Goal: Task Accomplishment & Management: Use online tool/utility

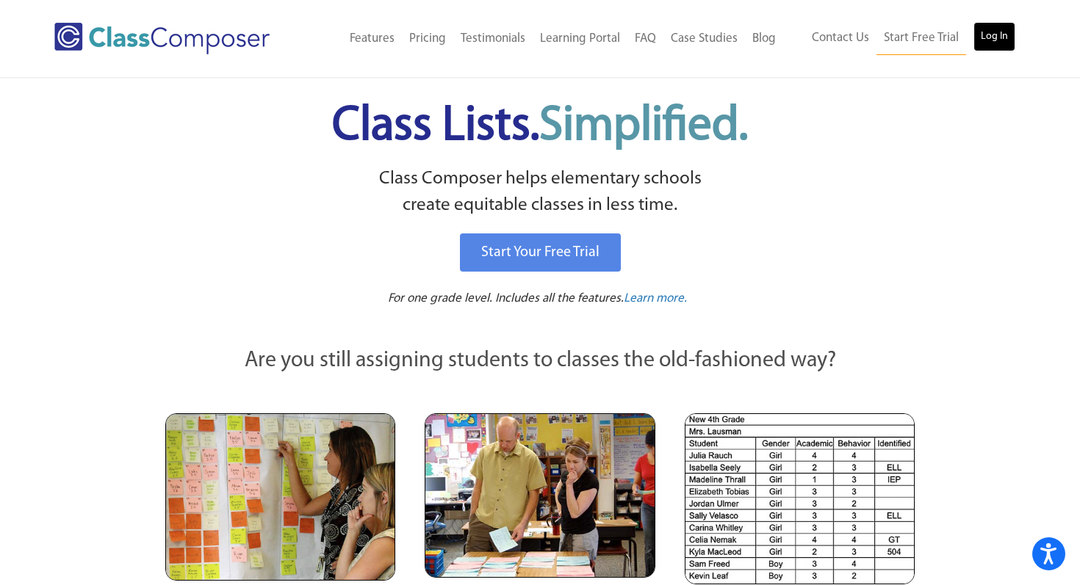
click at [997, 39] on link "Log In" at bounding box center [994, 36] width 42 height 29
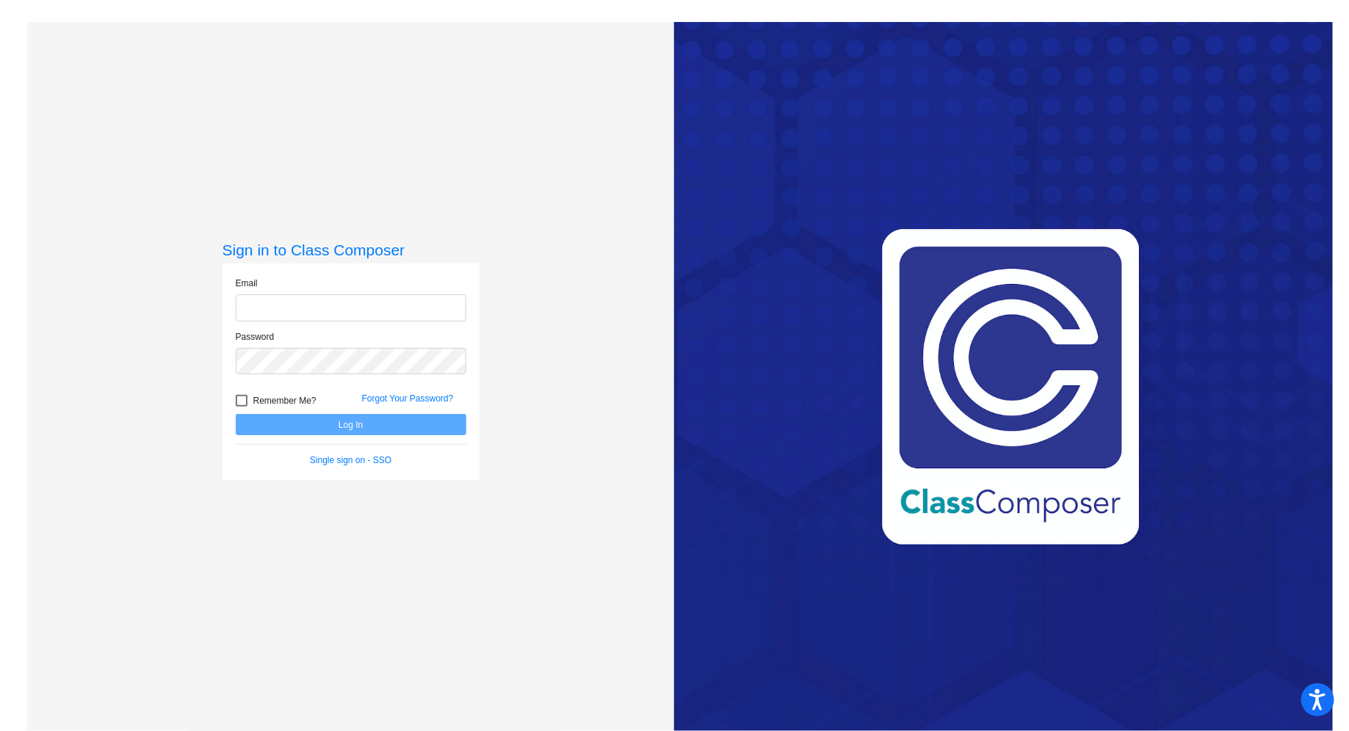
type input "edavis@sd25.org"
click at [364, 423] on button "Log In" at bounding box center [351, 424] width 231 height 21
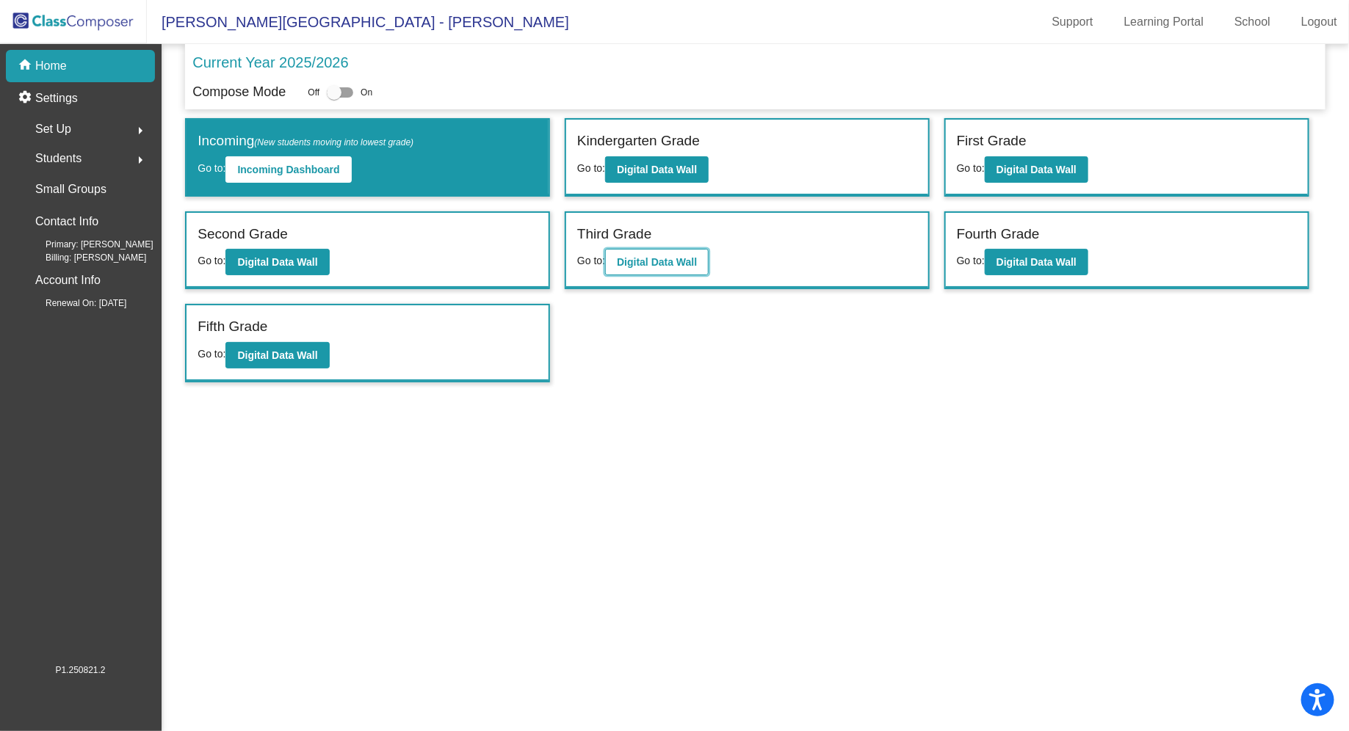
click at [651, 259] on b "Digital Data Wall" at bounding box center [657, 262] width 80 height 12
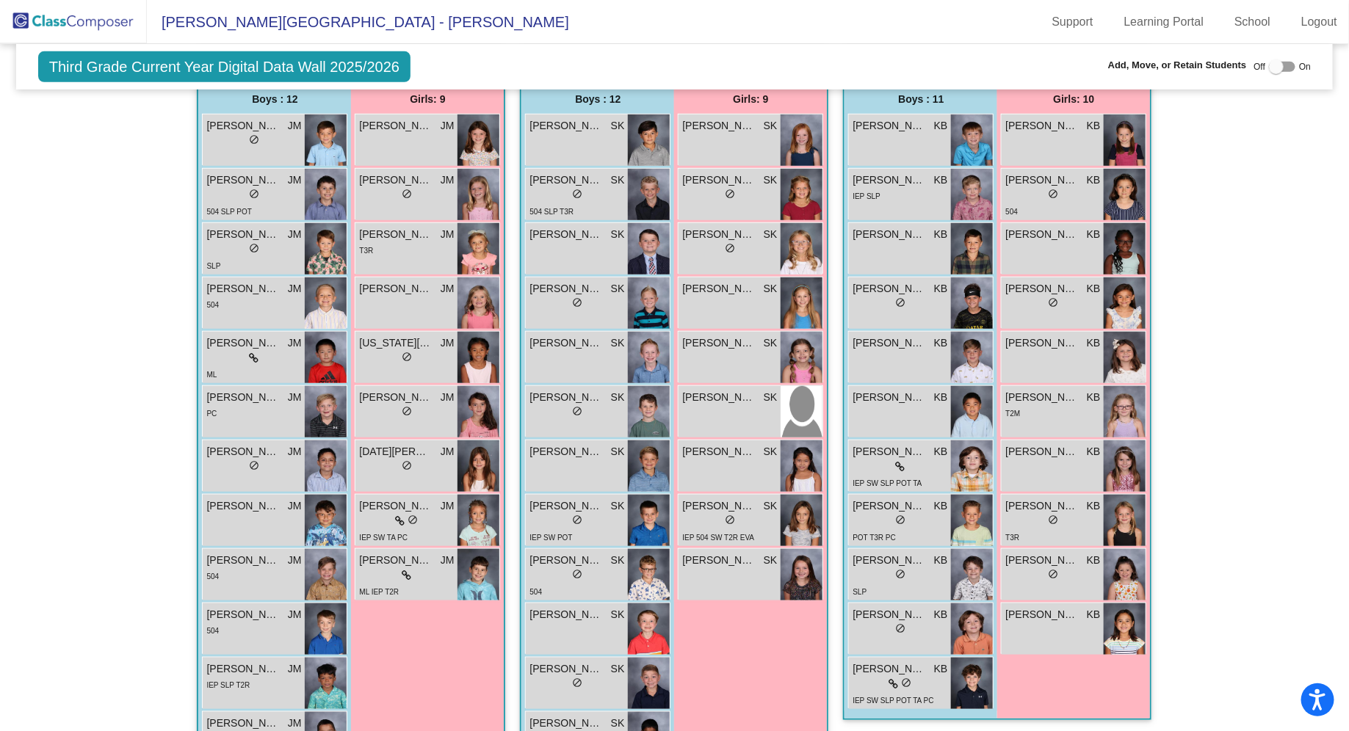
scroll to position [380, 0]
